Goal: Task Accomplishment & Management: Complete application form

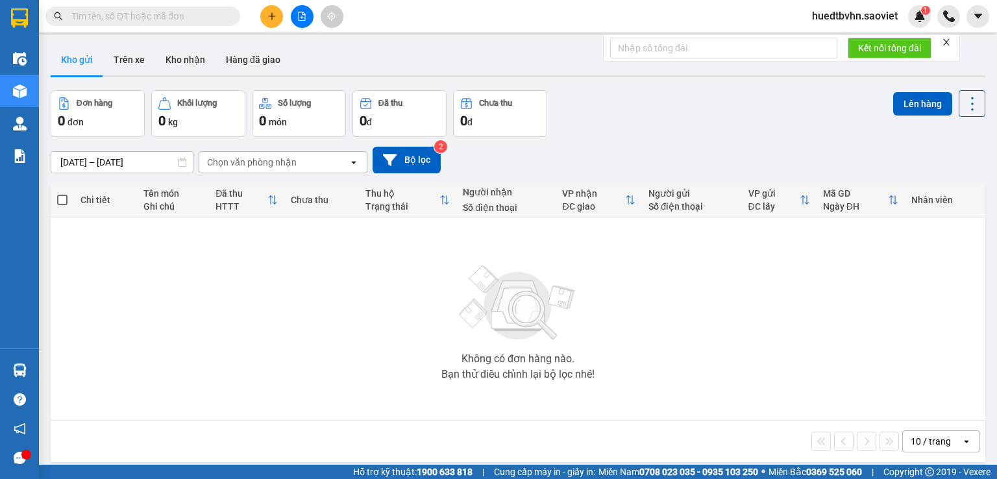
click at [188, 16] on input "text" at bounding box center [147, 16] width 153 height 14
paste input "0968954199"
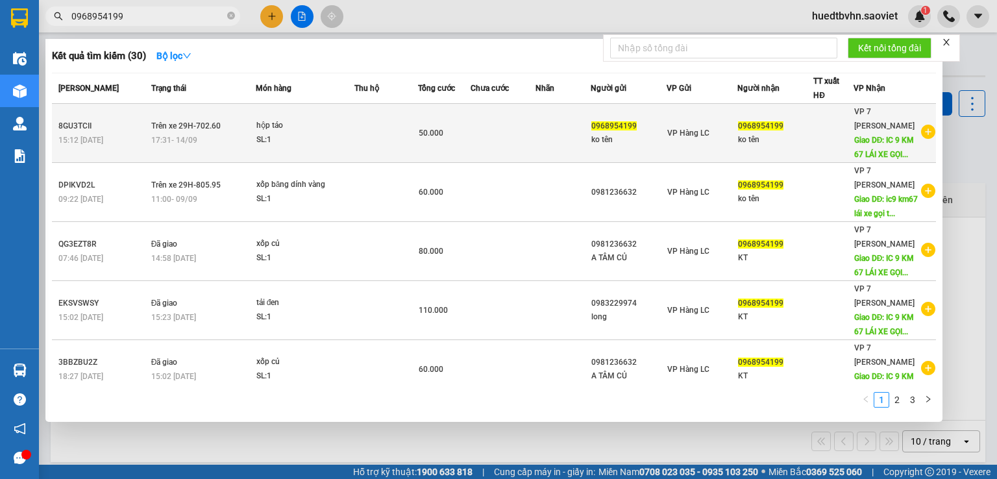
type input "0968954199"
click at [887, 154] on span "Giao DĐ: IC 9 KM 67 LÁI XE GỌI..." at bounding box center [884, 147] width 60 height 23
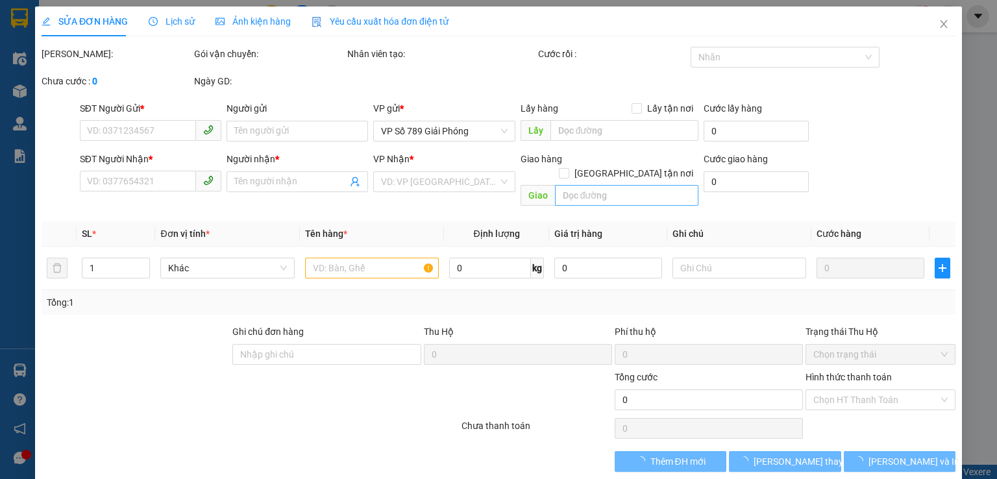
type input "0968954199"
type input "ko tên"
type input "0968954199"
type input "ko tên"
type input "IC 9 KM 67 LÁI XE GỌI TRƯỚC 30P"
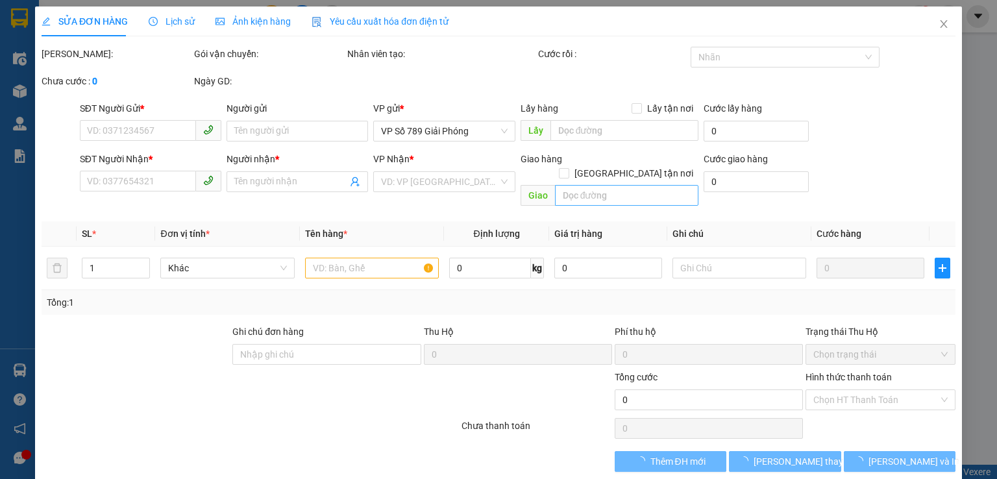
type input "50.000"
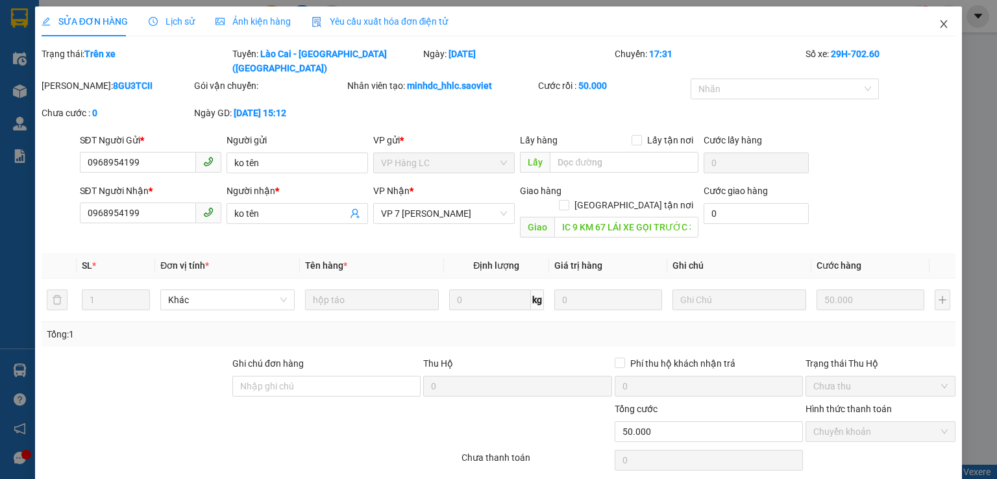
click at [940, 22] on span "Close" at bounding box center [943, 24] width 36 height 36
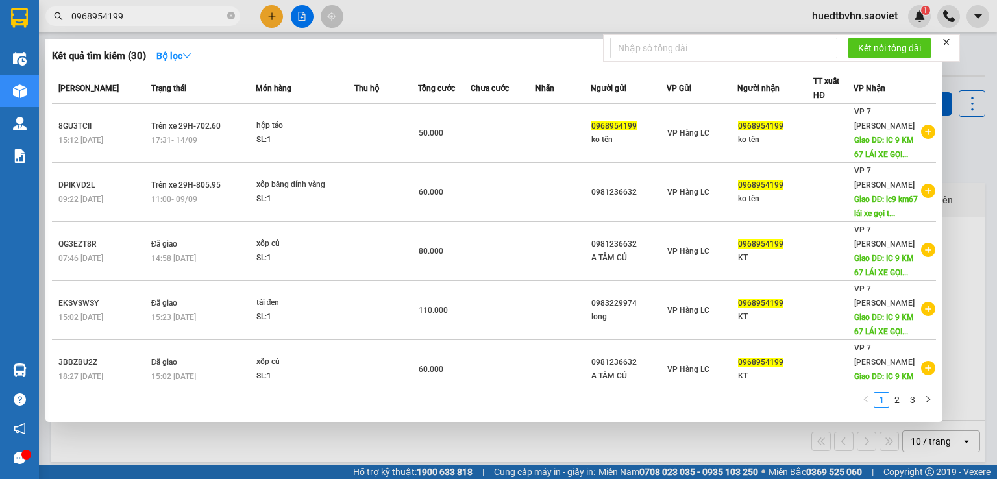
click at [164, 14] on input "0968954199" at bounding box center [147, 16] width 153 height 14
drag, startPoint x: 132, startPoint y: 15, endPoint x: 0, endPoint y: 34, distance: 133.8
click at [0, 34] on section "Kết quả tìm kiếm ( 30 ) Bộ lọc Mã ĐH Trạng thái Món hàng Thu hộ Tổng cước Chưa …" at bounding box center [498, 239] width 997 height 479
